Goal: Task Accomplishment & Management: Use online tool/utility

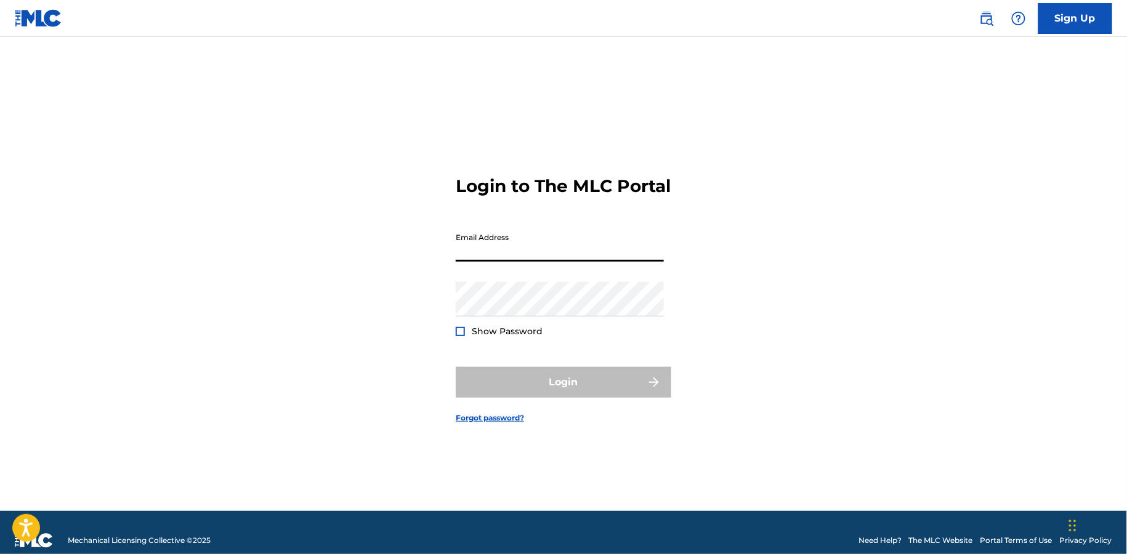
click at [538, 253] on input "Email Address" at bounding box center [560, 244] width 208 height 35
type input "[EMAIL_ADDRESS][DOMAIN_NAME]"
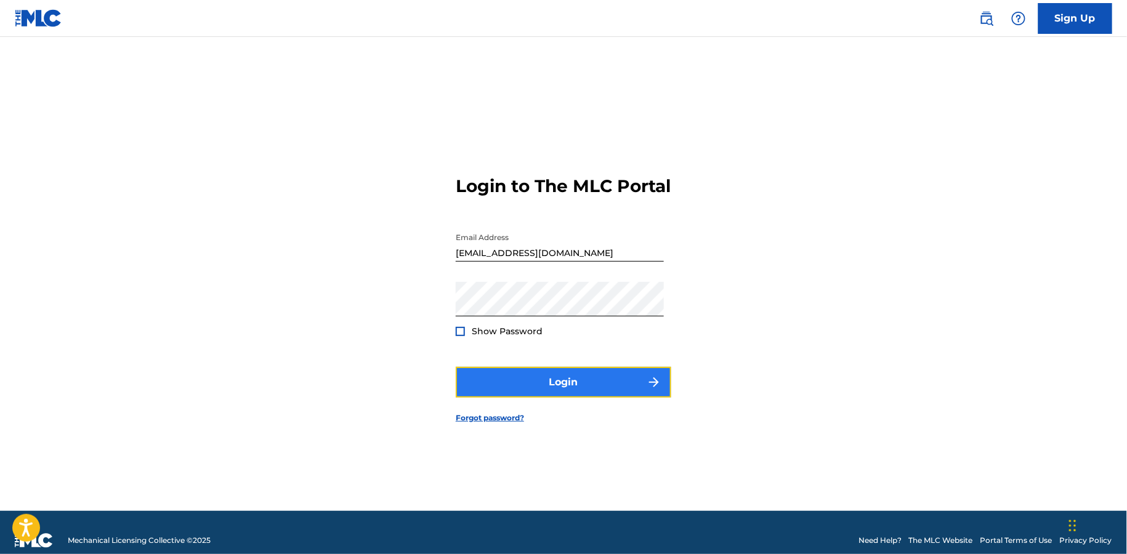
click at [522, 394] on button "Login" at bounding box center [564, 382] width 216 height 31
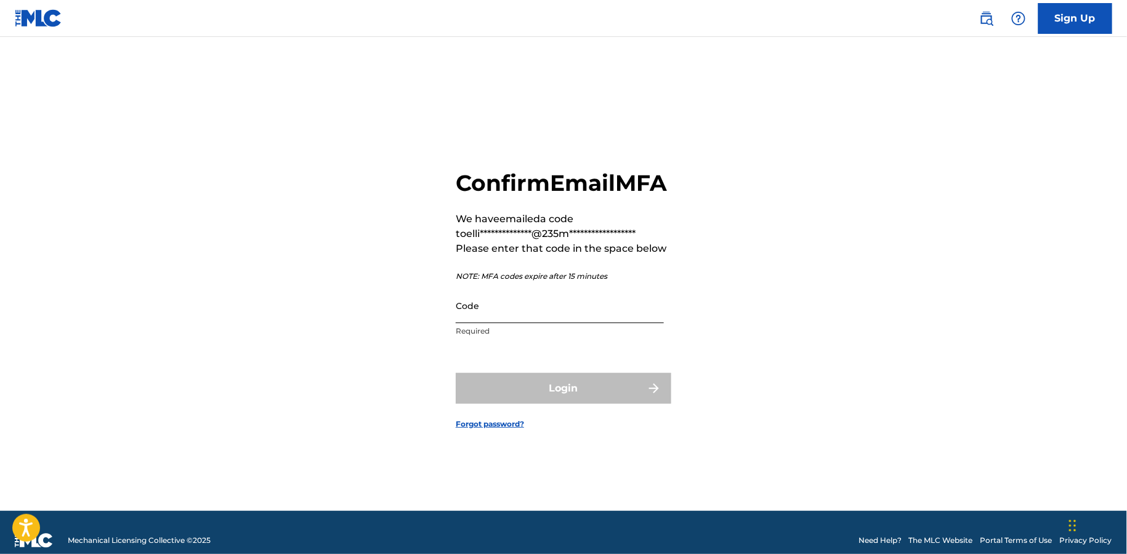
click at [522, 323] on input "Code" at bounding box center [560, 305] width 208 height 35
paste input "378644"
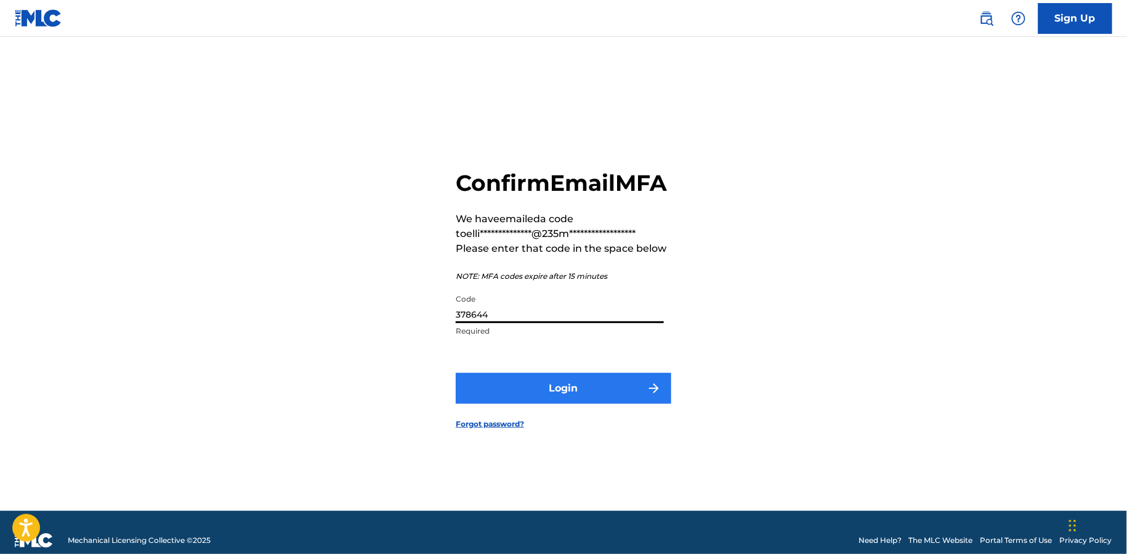
type input "378644"
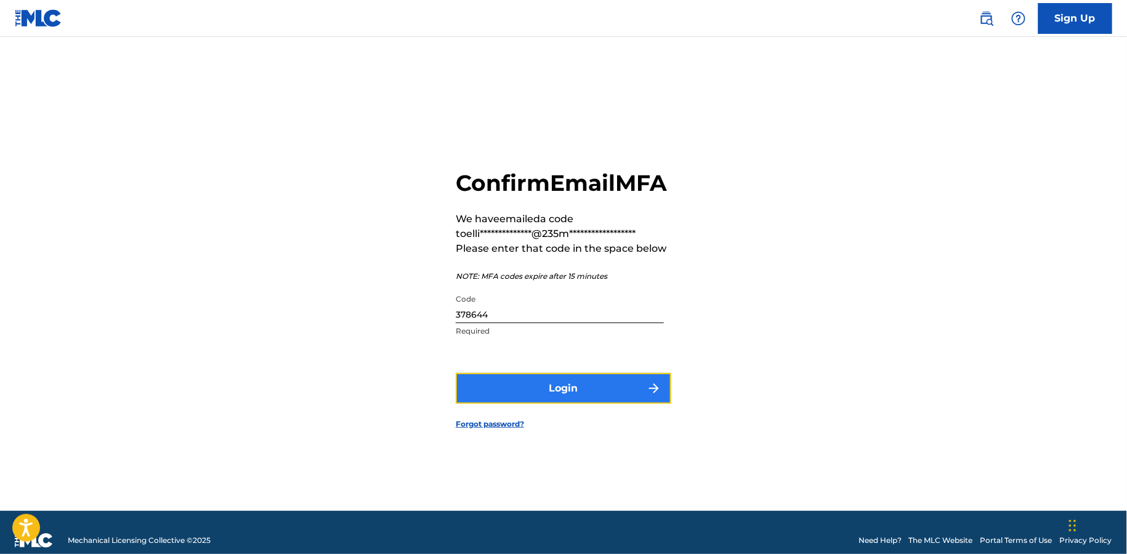
click at [525, 404] on button "Login" at bounding box center [564, 388] width 216 height 31
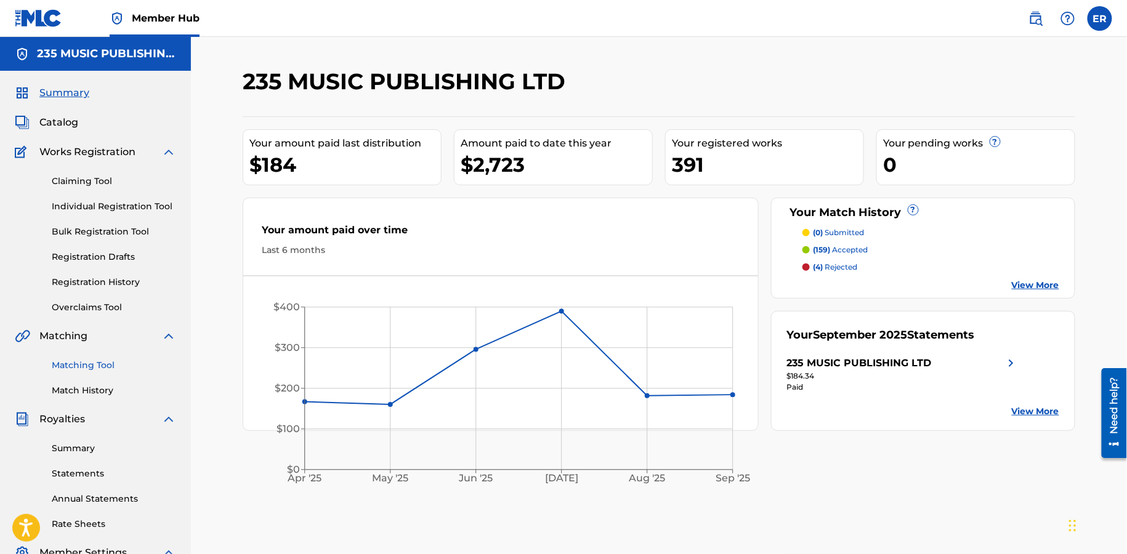
click at [76, 367] on link "Matching Tool" at bounding box center [114, 365] width 124 height 13
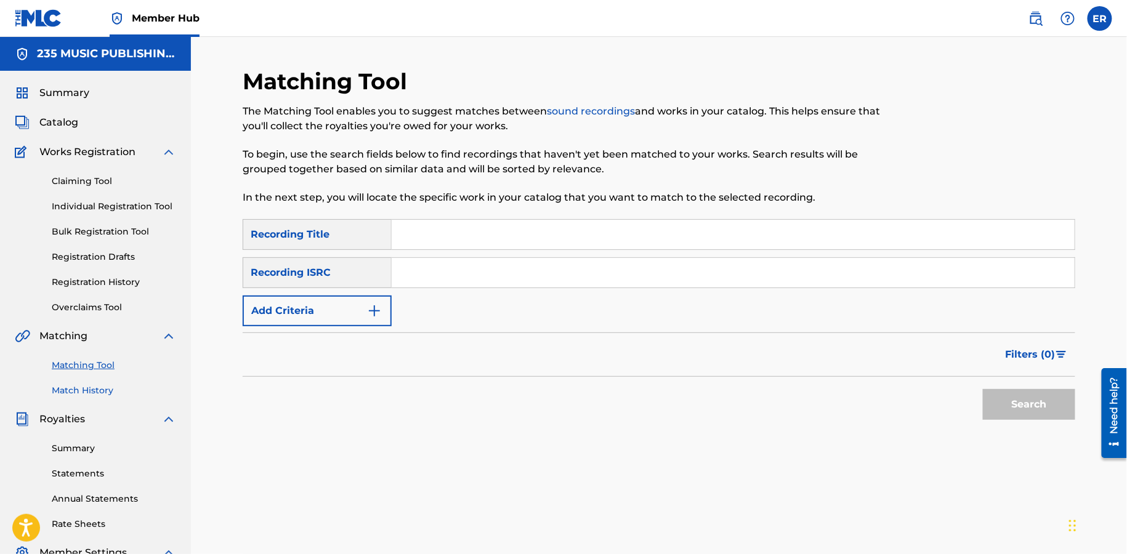
click at [94, 391] on link "Match History" at bounding box center [114, 390] width 124 height 13
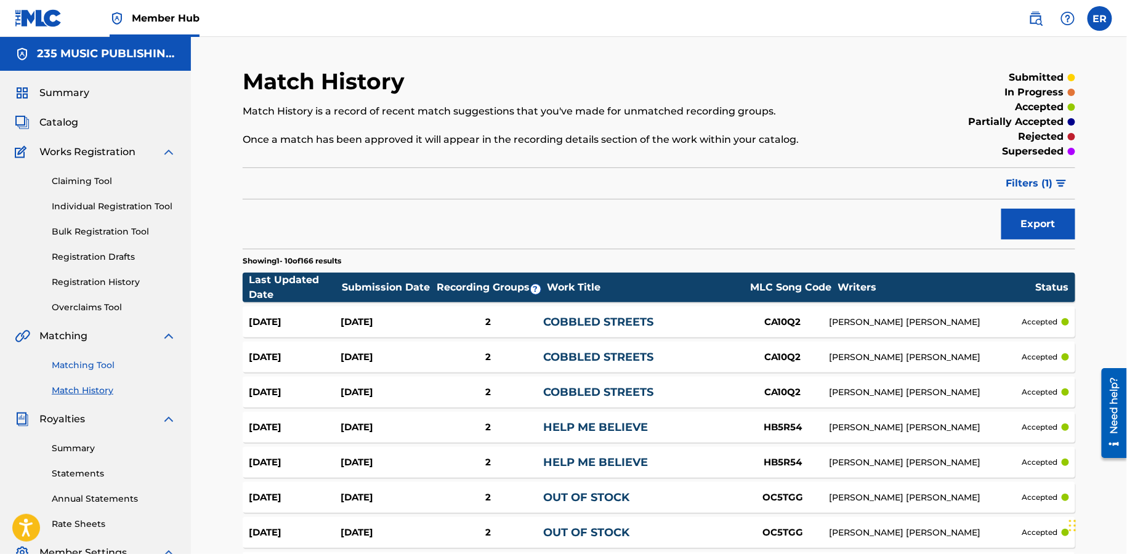
click at [79, 365] on link "Matching Tool" at bounding box center [114, 365] width 124 height 13
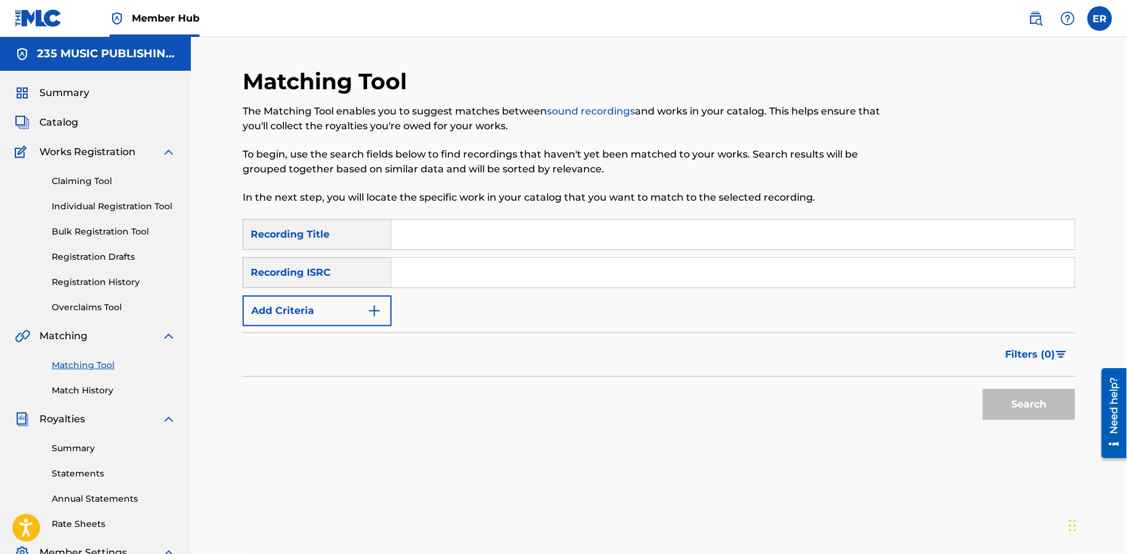
click at [449, 245] on input "Search Form" at bounding box center [733, 235] width 683 height 30
paste input "CHERRY BABY"
type input "CHERRY BABY"
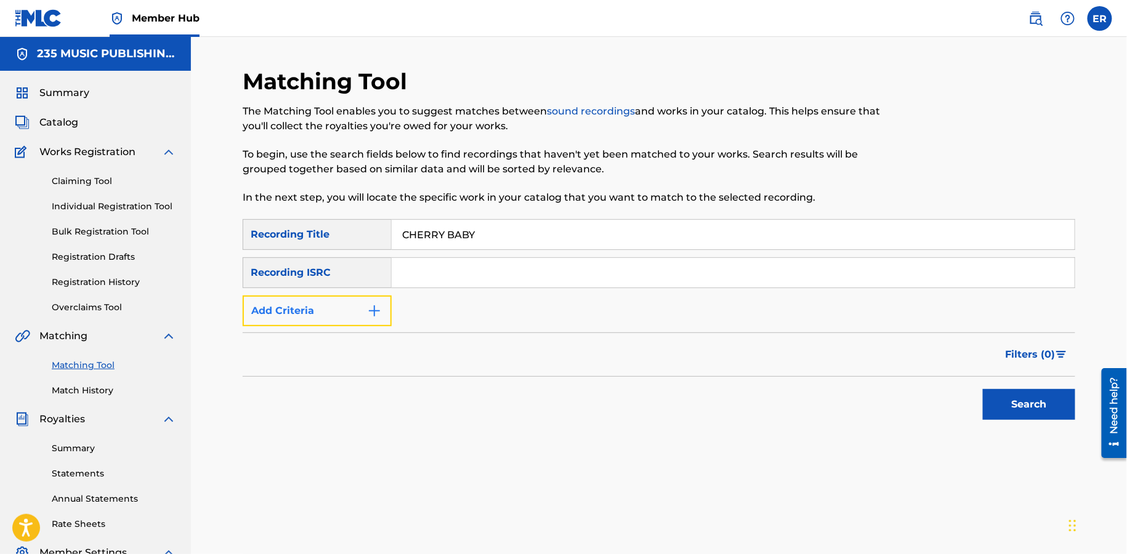
click at [328, 303] on button "Add Criteria" at bounding box center [317, 311] width 149 height 31
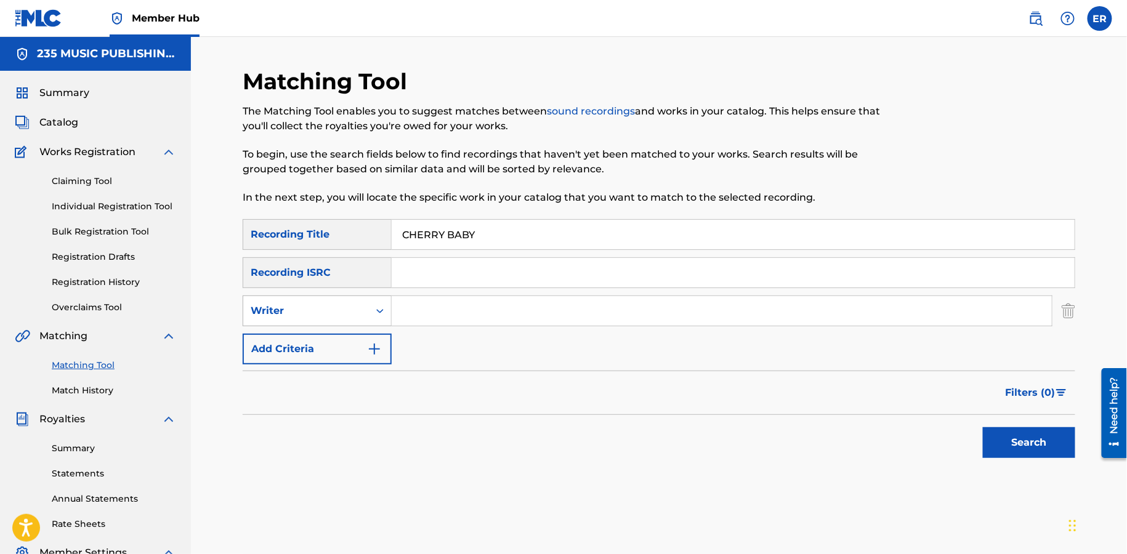
click at [328, 309] on div "Writer" at bounding box center [306, 311] width 111 height 15
click at [328, 352] on div "Recording Artist" at bounding box center [317, 342] width 148 height 31
click at [444, 320] on input "Search Form" at bounding box center [722, 311] width 660 height 30
click at [983, 428] on button "Search" at bounding box center [1029, 443] width 92 height 31
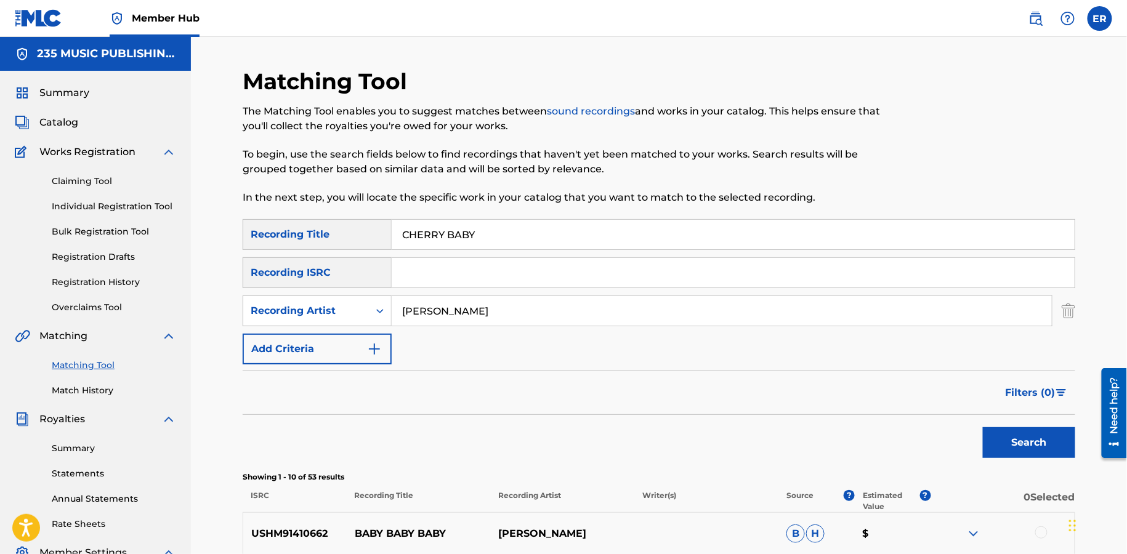
click at [469, 308] on input "[PERSON_NAME]" at bounding box center [722, 311] width 660 height 30
type input "[PERSON_NAME]"
click at [310, 326] on div "Writer, 1 of 2. 2 results available. Use Up and Down to choose options, press E…" at bounding box center [317, 311] width 149 height 31
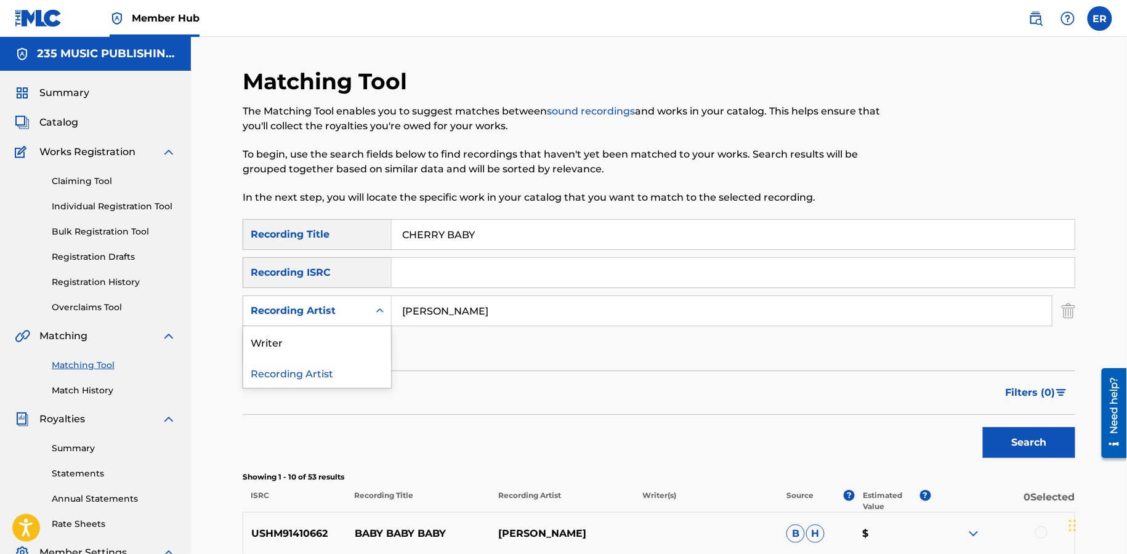
click at [310, 365] on div "Recording Artist" at bounding box center [317, 372] width 148 height 31
click at [760, 307] on input "Search Form" at bounding box center [722, 311] width 660 height 30
type input "[PERSON_NAME]"
click at [983, 428] on button "Search" at bounding box center [1029, 443] width 92 height 31
click at [542, 235] on input "CHERRY BABY" at bounding box center [733, 235] width 683 height 30
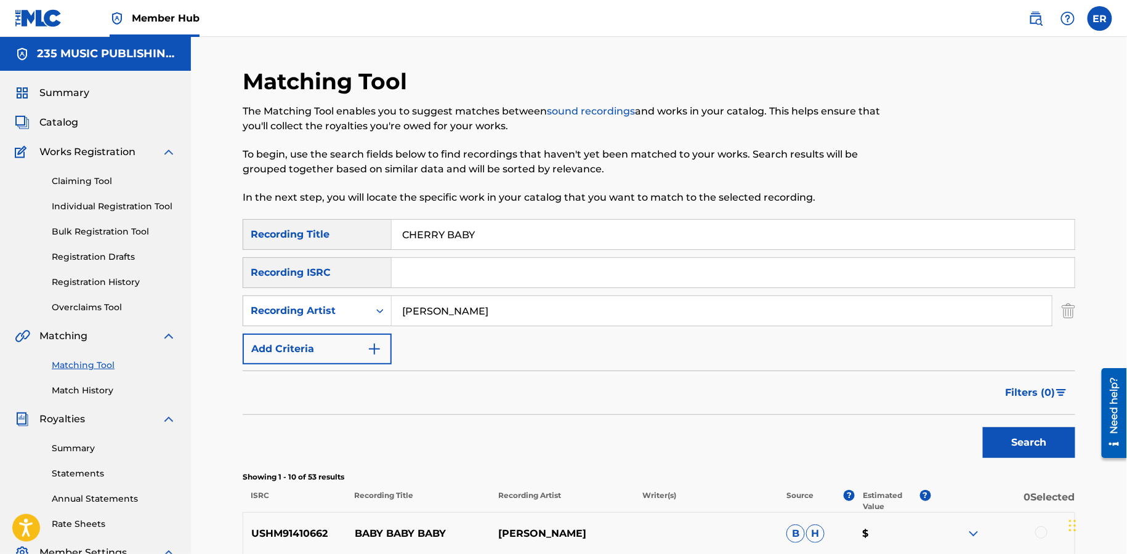
click at [542, 235] on input "CHERRY BABY" at bounding box center [733, 235] width 683 height 30
click at [983, 428] on button "Search" at bounding box center [1029, 443] width 92 height 31
click at [452, 240] on input "Search Form" at bounding box center [733, 235] width 683 height 30
paste input "CHERRY BABY"
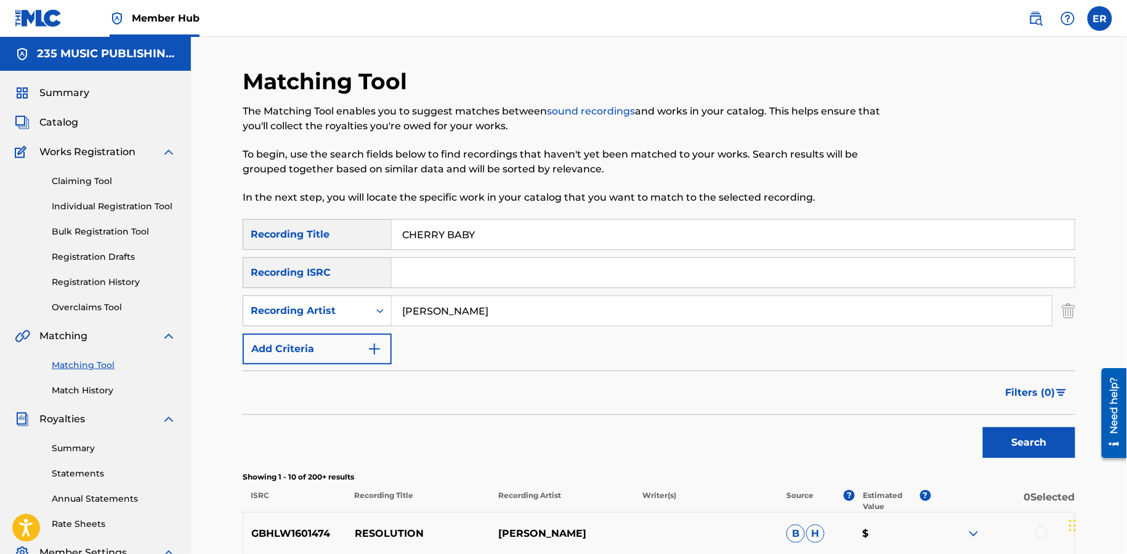
click at [983, 428] on button "Search" at bounding box center [1029, 443] width 92 height 31
click at [502, 232] on input "CHERRY BABY" at bounding box center [733, 235] width 683 height 30
paste input "DOLL"
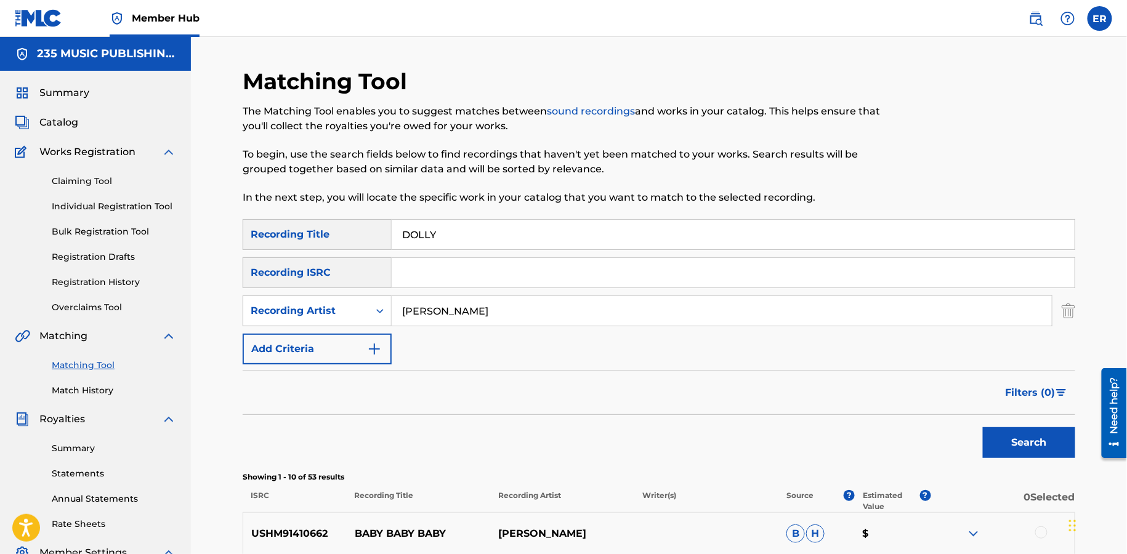
type input "DOLLY"
click at [983, 428] on button "Search" at bounding box center [1029, 443] width 92 height 31
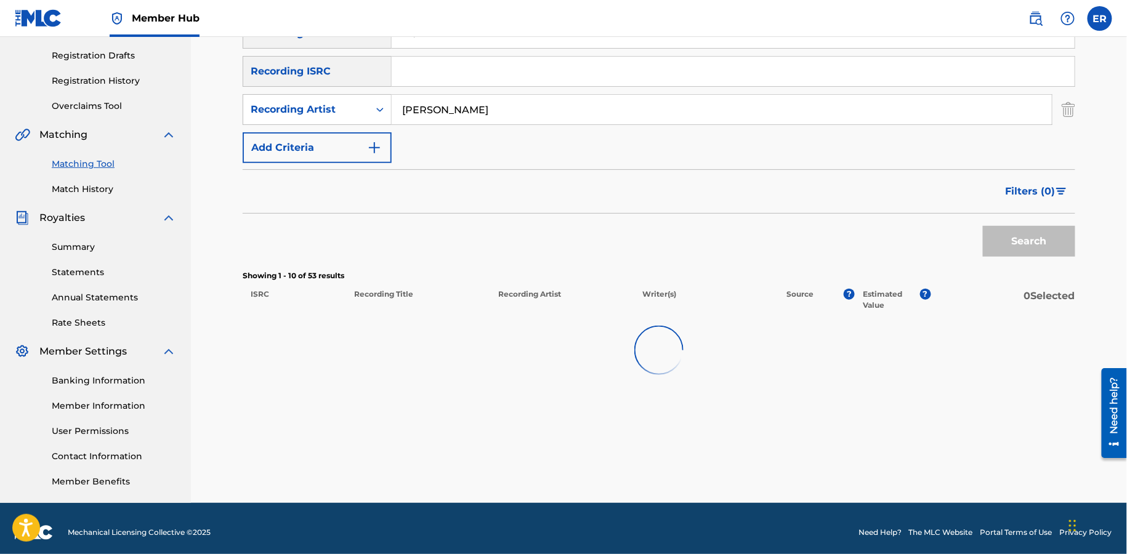
scroll to position [205, 0]
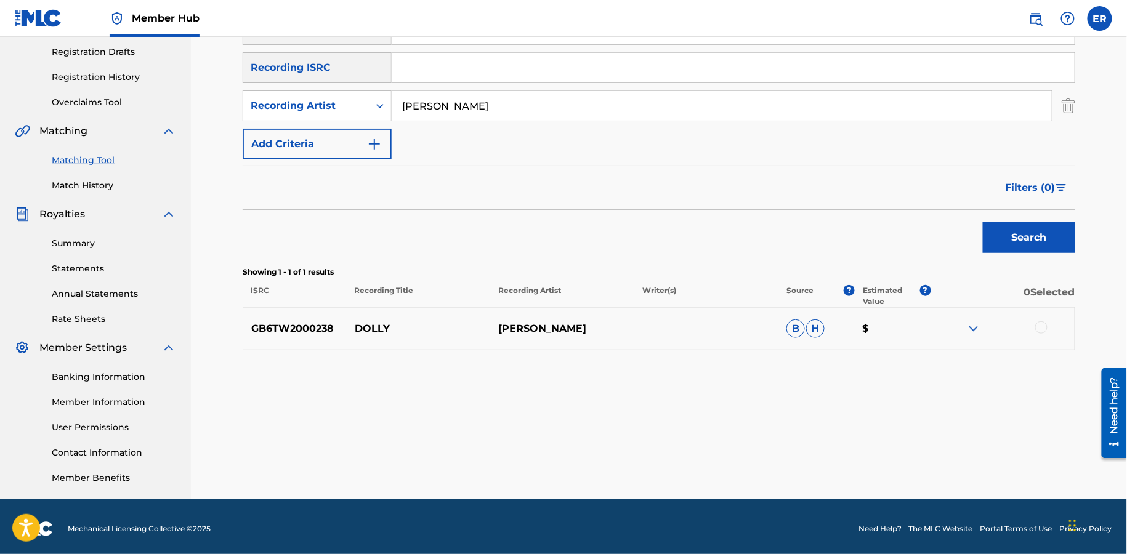
click at [1046, 327] on div at bounding box center [1042, 328] width 12 height 12
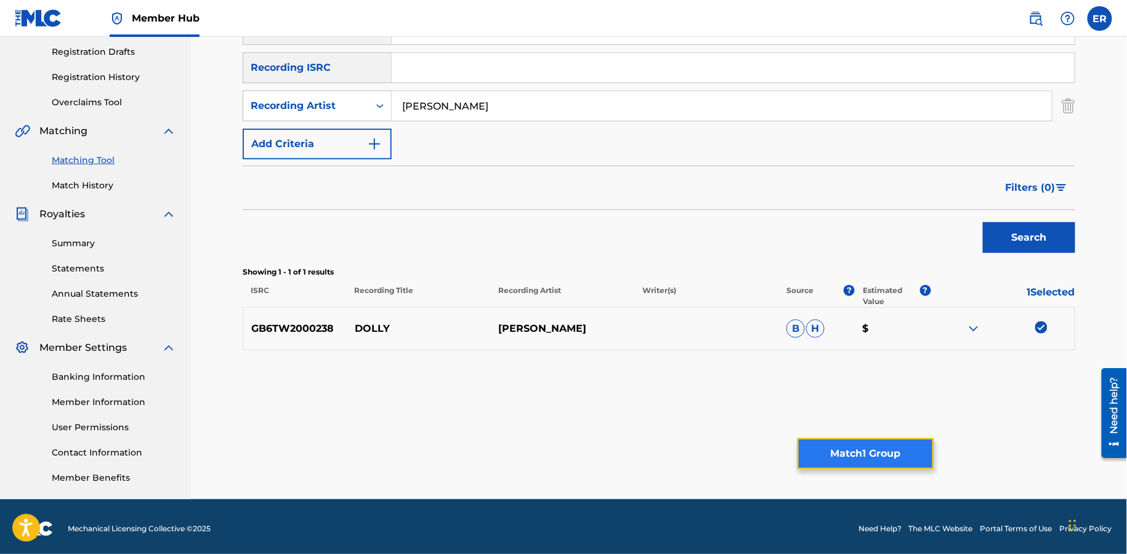
click at [859, 444] on button "Match 1 Group" at bounding box center [866, 454] width 136 height 31
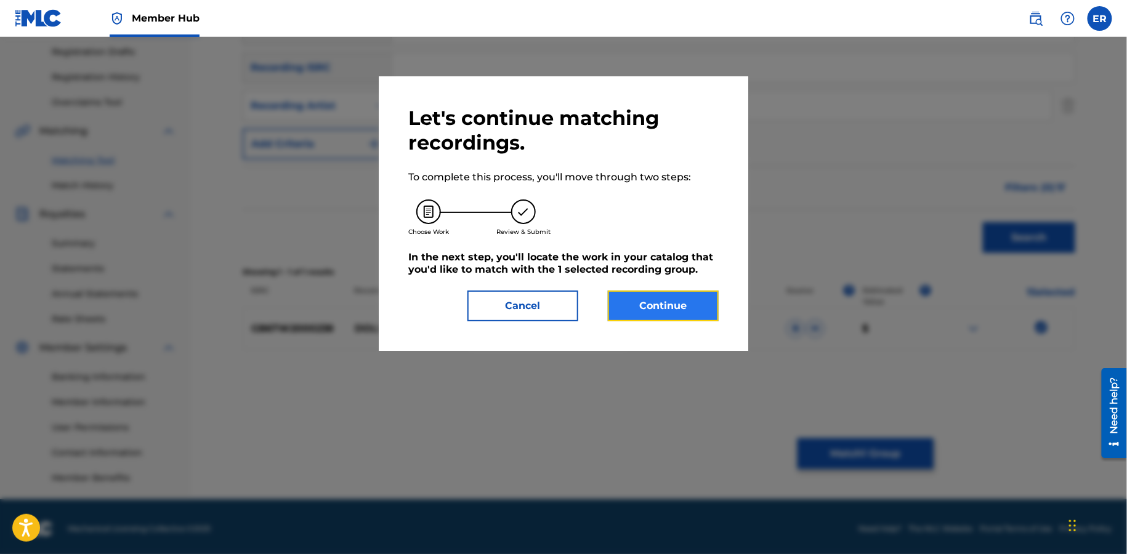
click at [663, 301] on button "Continue" at bounding box center [663, 306] width 111 height 31
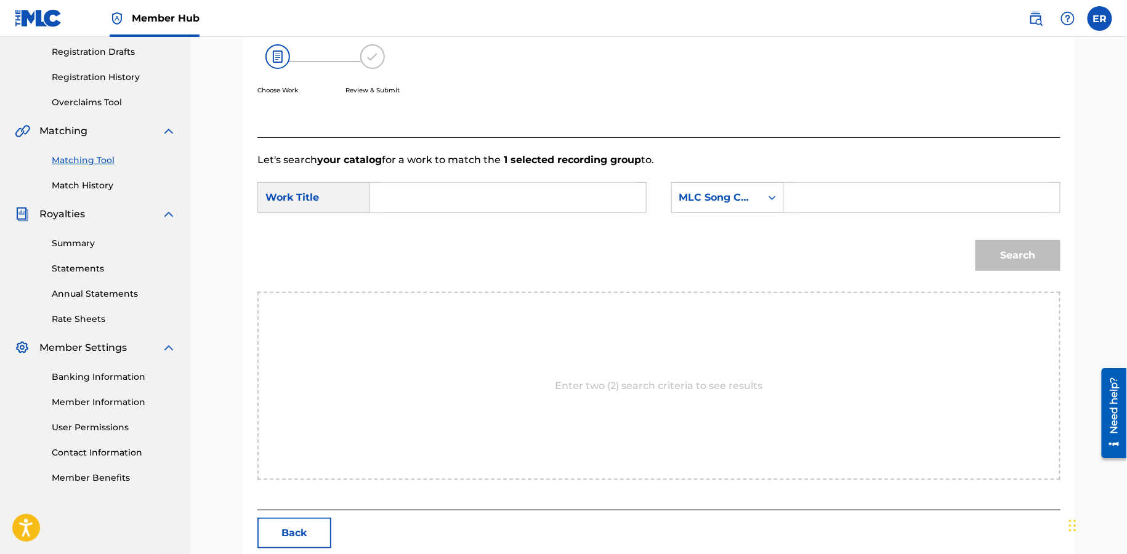
click at [429, 207] on input "Search Form" at bounding box center [508, 198] width 255 height 30
paste input "DOLLY"
type input "DOLLY"
click at [689, 202] on div "MLC Song Code" at bounding box center [717, 197] width 75 height 15
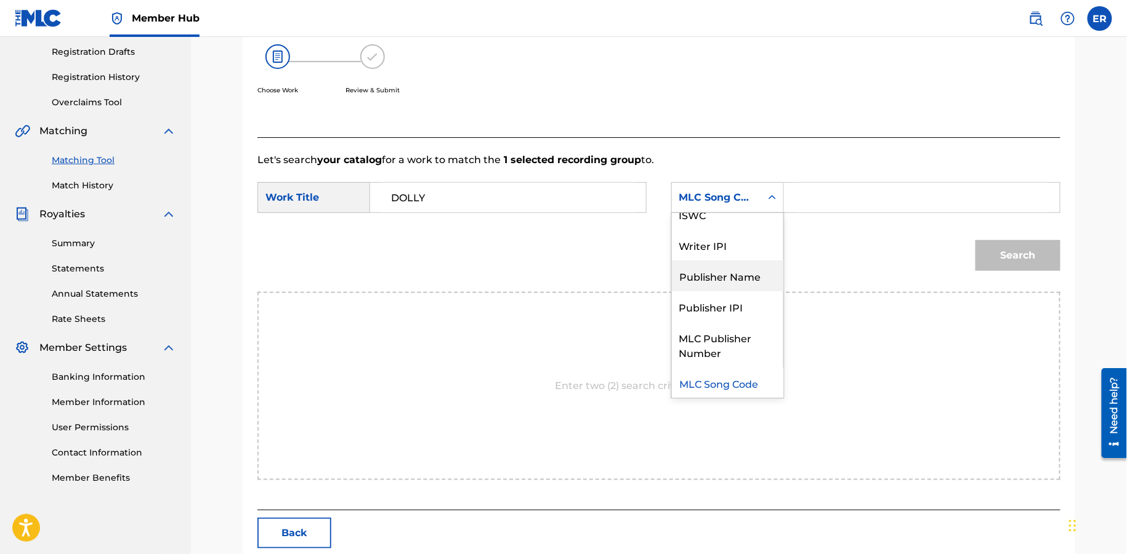
scroll to position [0, 0]
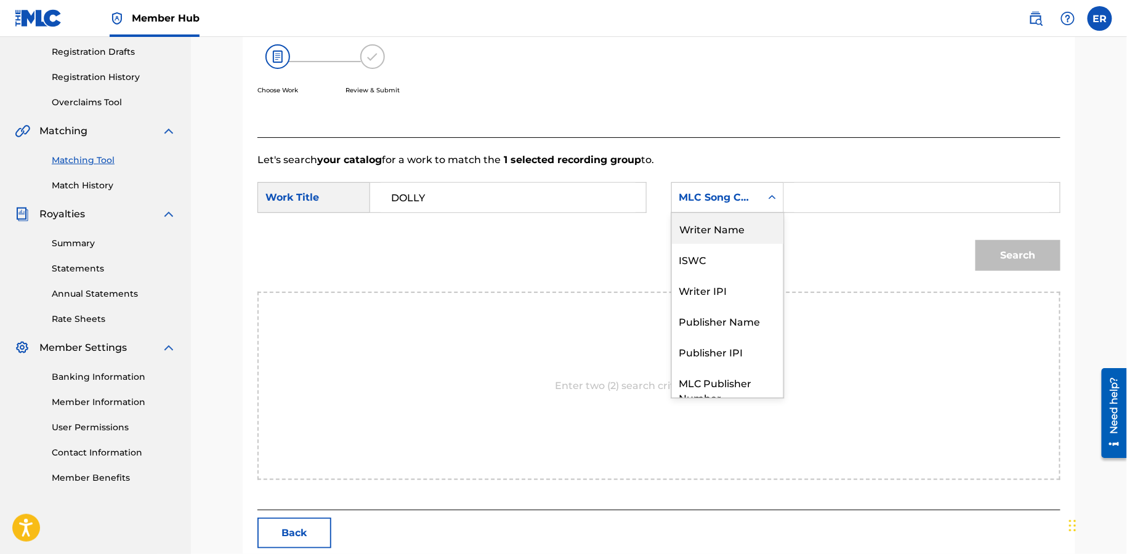
click at [727, 211] on div "MLC Song Code" at bounding box center [727, 197] width 113 height 31
click at [721, 200] on div "MLC Song Code" at bounding box center [717, 197] width 75 height 15
click at [722, 230] on div "Writer Name" at bounding box center [728, 228] width 112 height 31
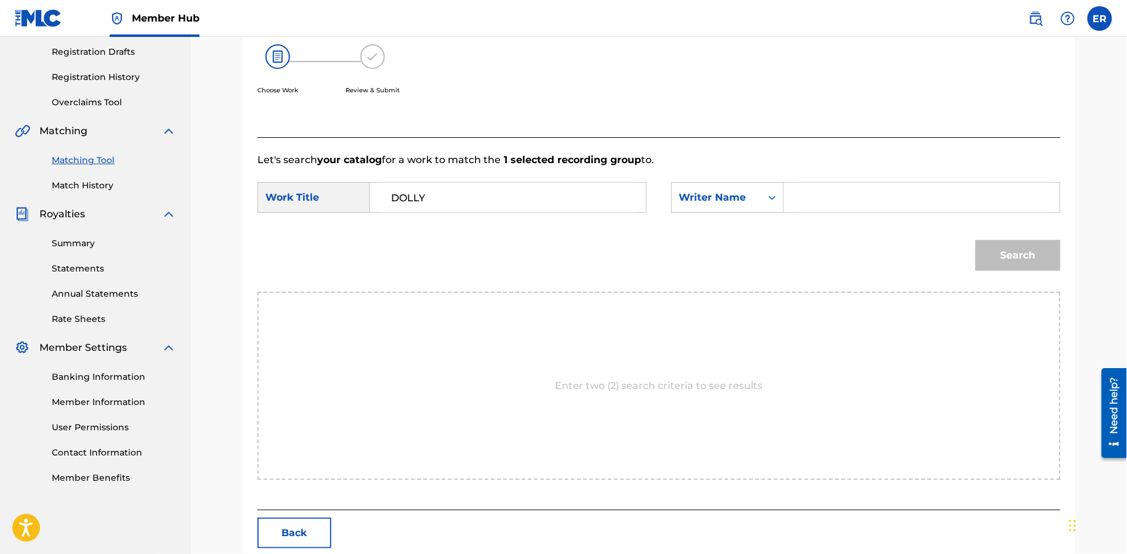
click at [857, 211] on input "Search Form" at bounding box center [922, 198] width 255 height 30
type input "[PERSON_NAME]"
click at [976, 240] on button "Search" at bounding box center [1018, 255] width 85 height 31
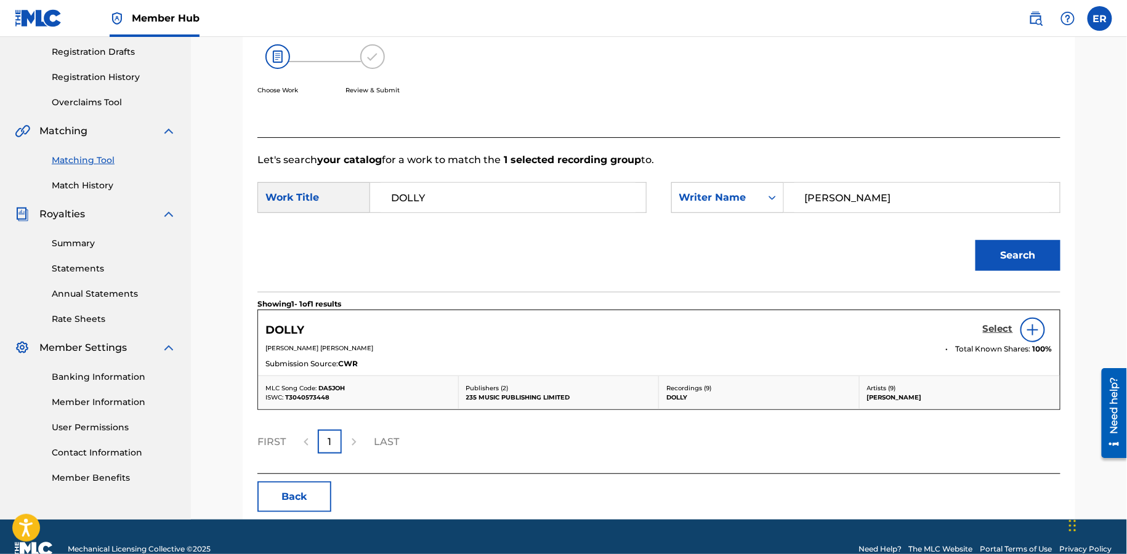
click at [995, 333] on h5 "Select" at bounding box center [998, 329] width 30 height 12
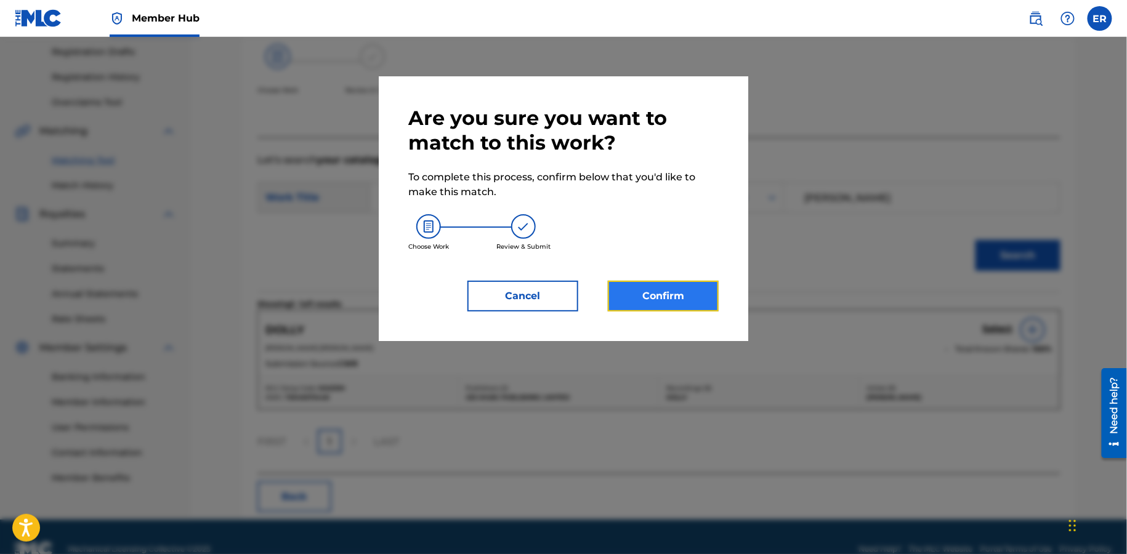
click at [676, 297] on button "Confirm" at bounding box center [663, 296] width 111 height 31
